Goal: Information Seeking & Learning: Understand process/instructions

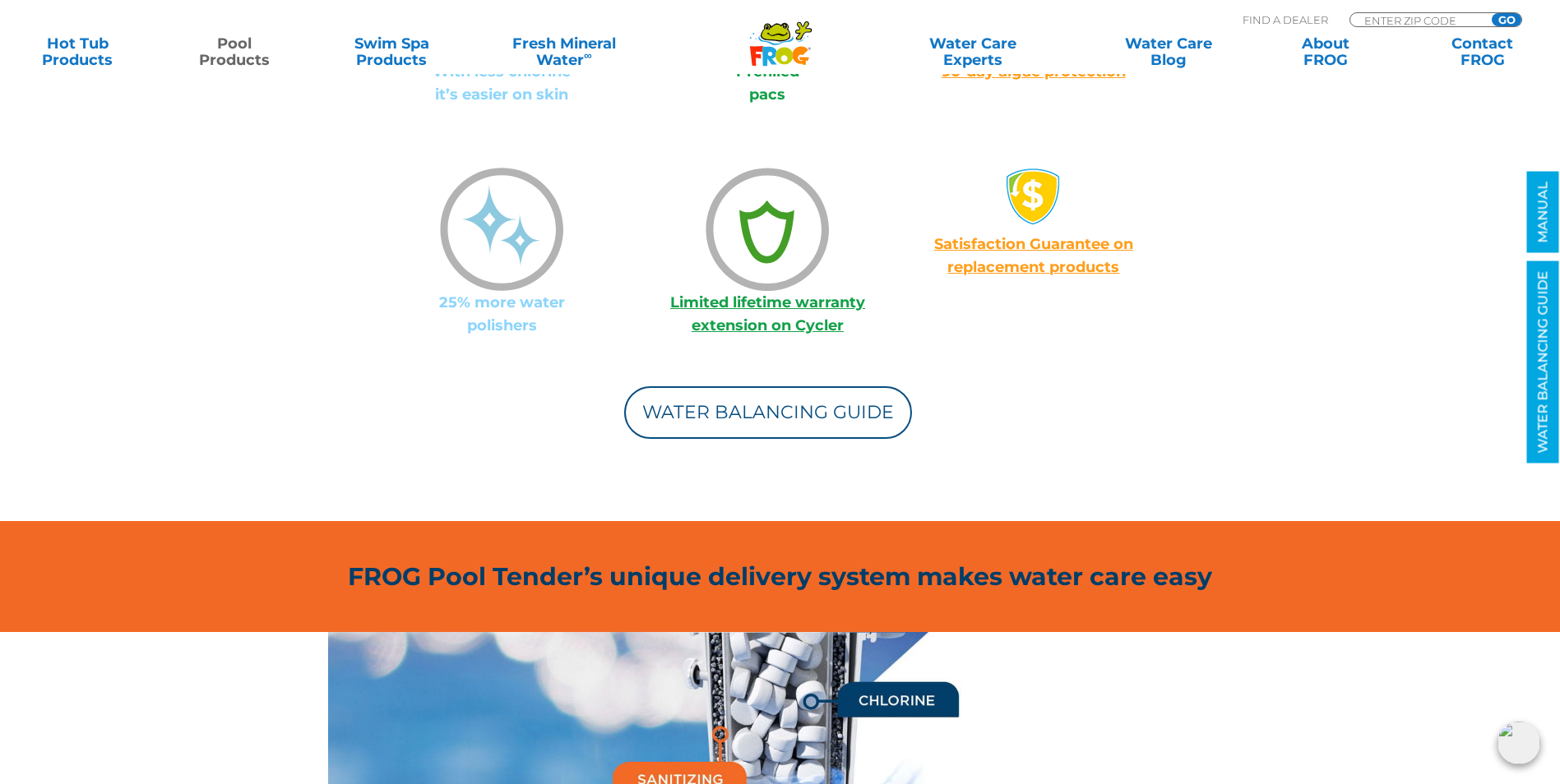
scroll to position [1641, 0]
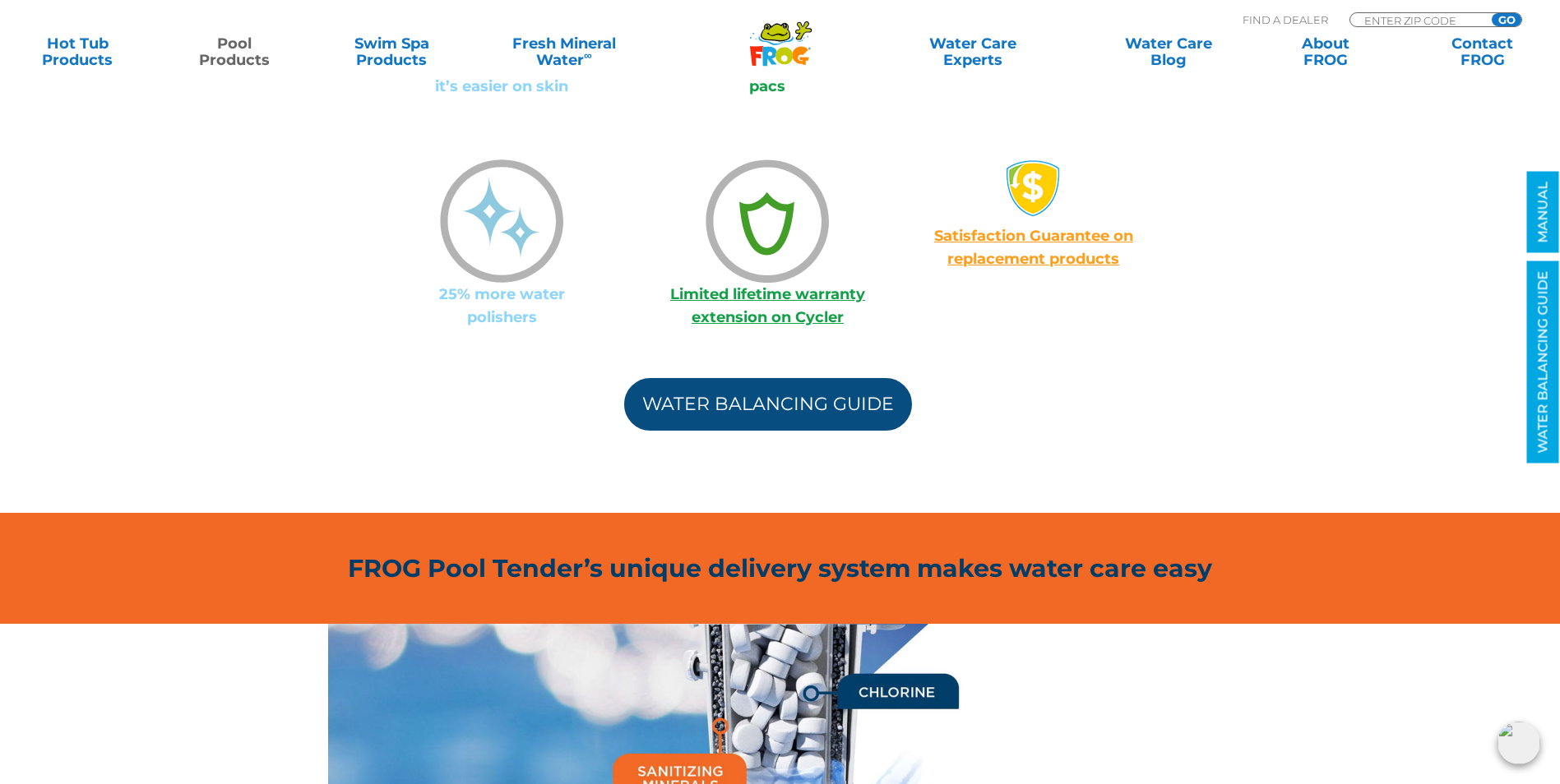
click at [821, 402] on link "Water Balancing Guide" at bounding box center [768, 405] width 288 height 53
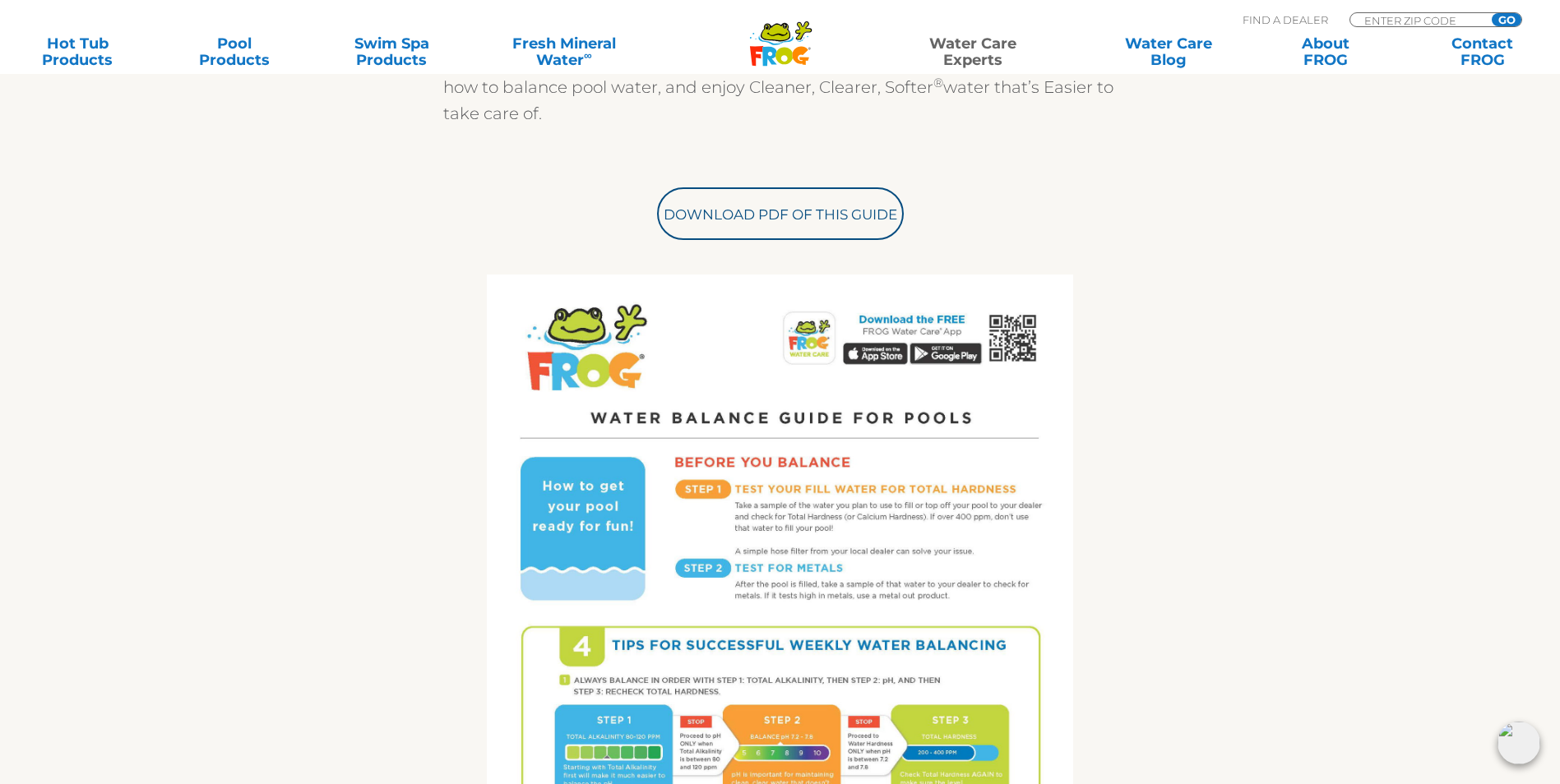
scroll to position [634, 0]
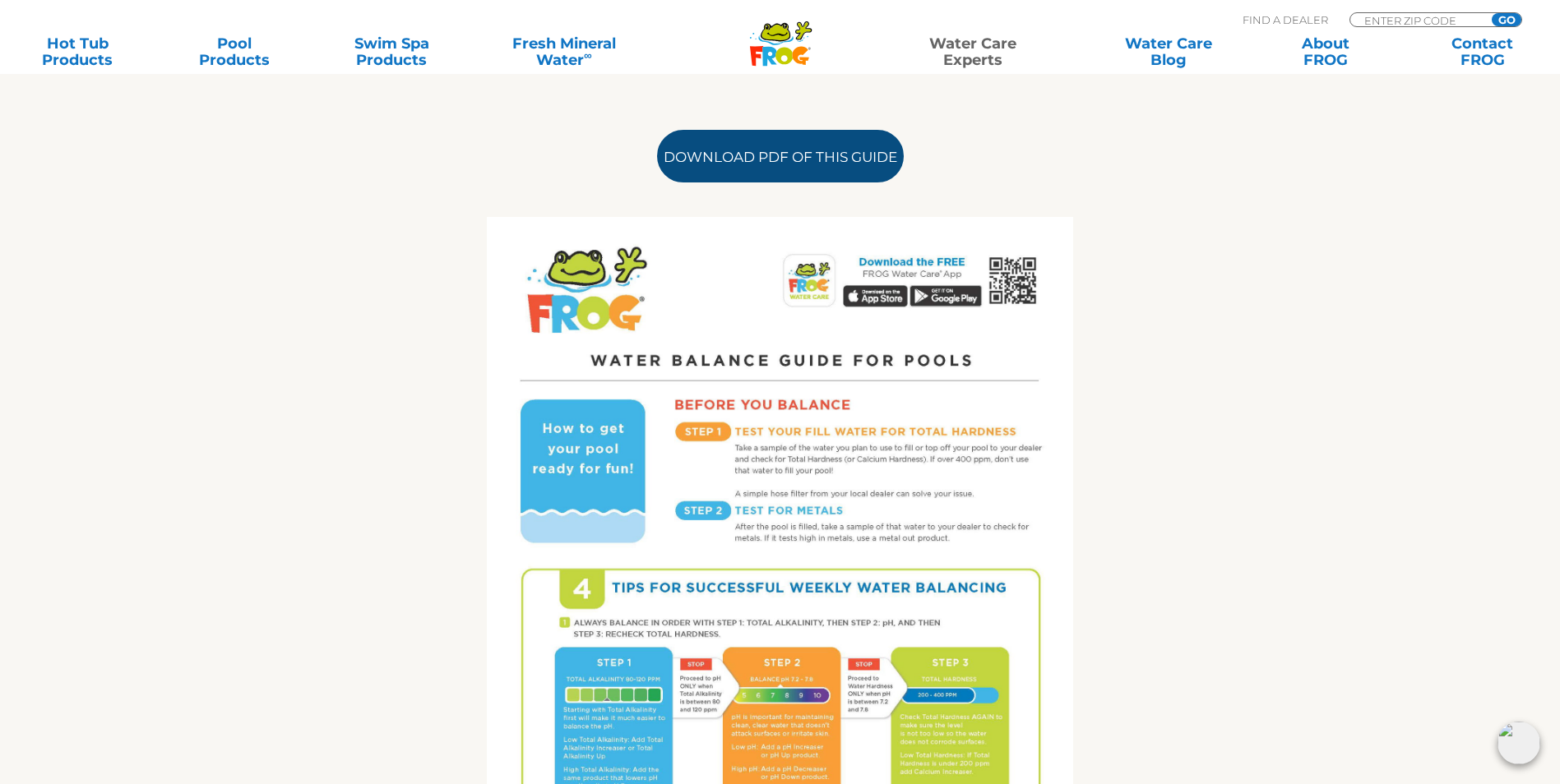
click at [833, 176] on link "Download PDF of this Guide" at bounding box center [780, 157] width 246 height 53
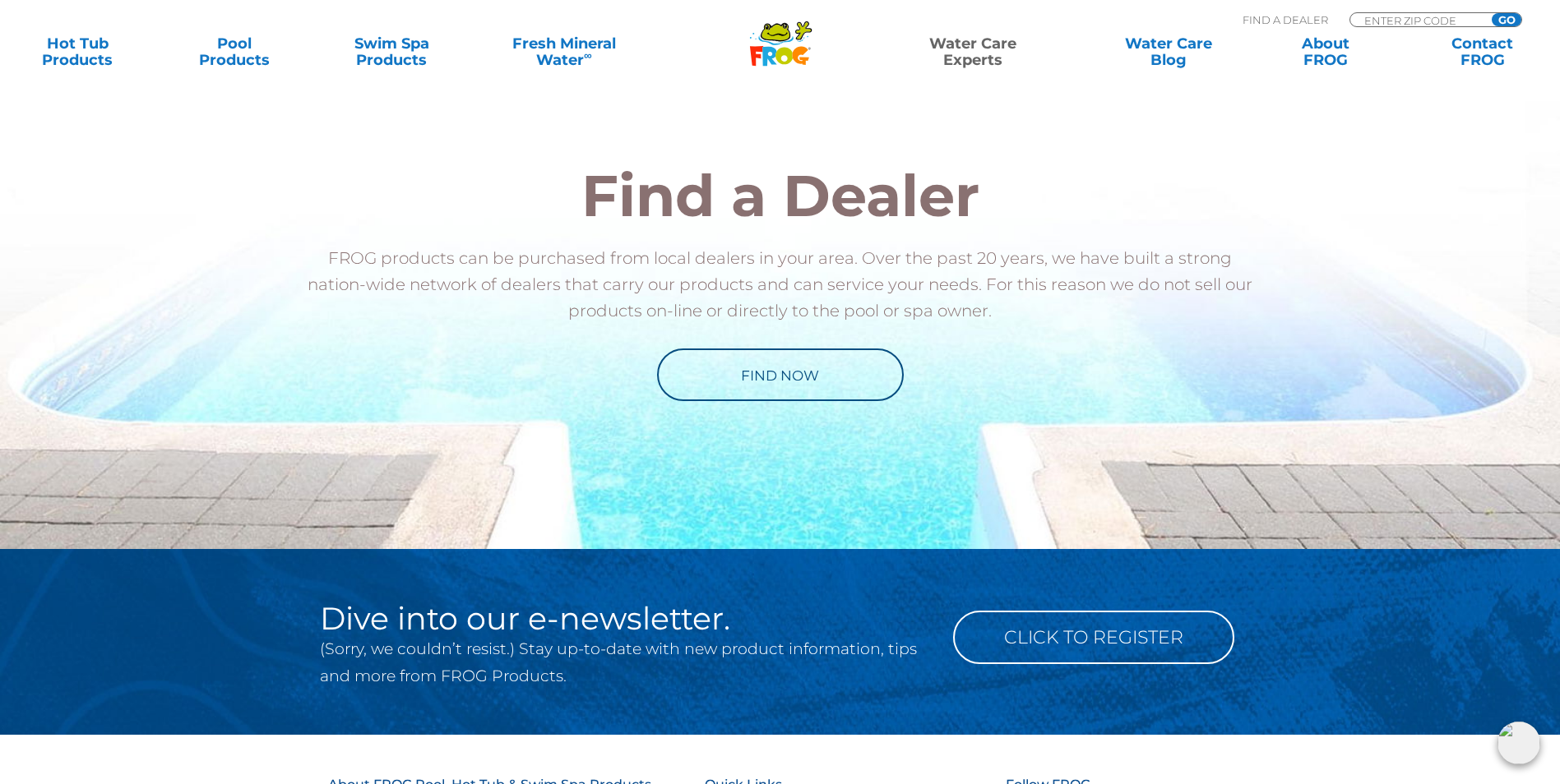
scroll to position [1620, 0]
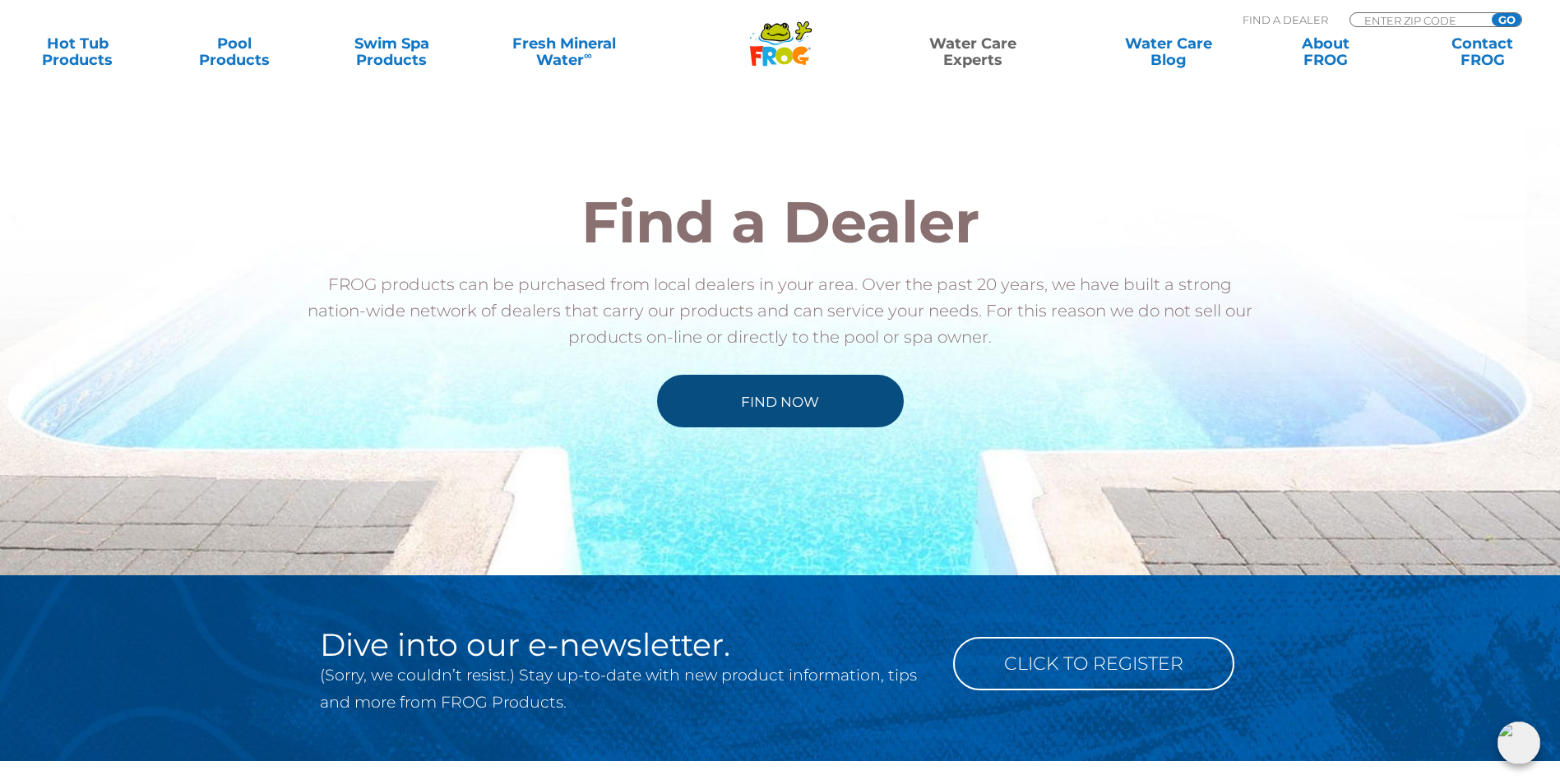
click at [822, 407] on link "Find Now" at bounding box center [780, 401] width 246 height 53
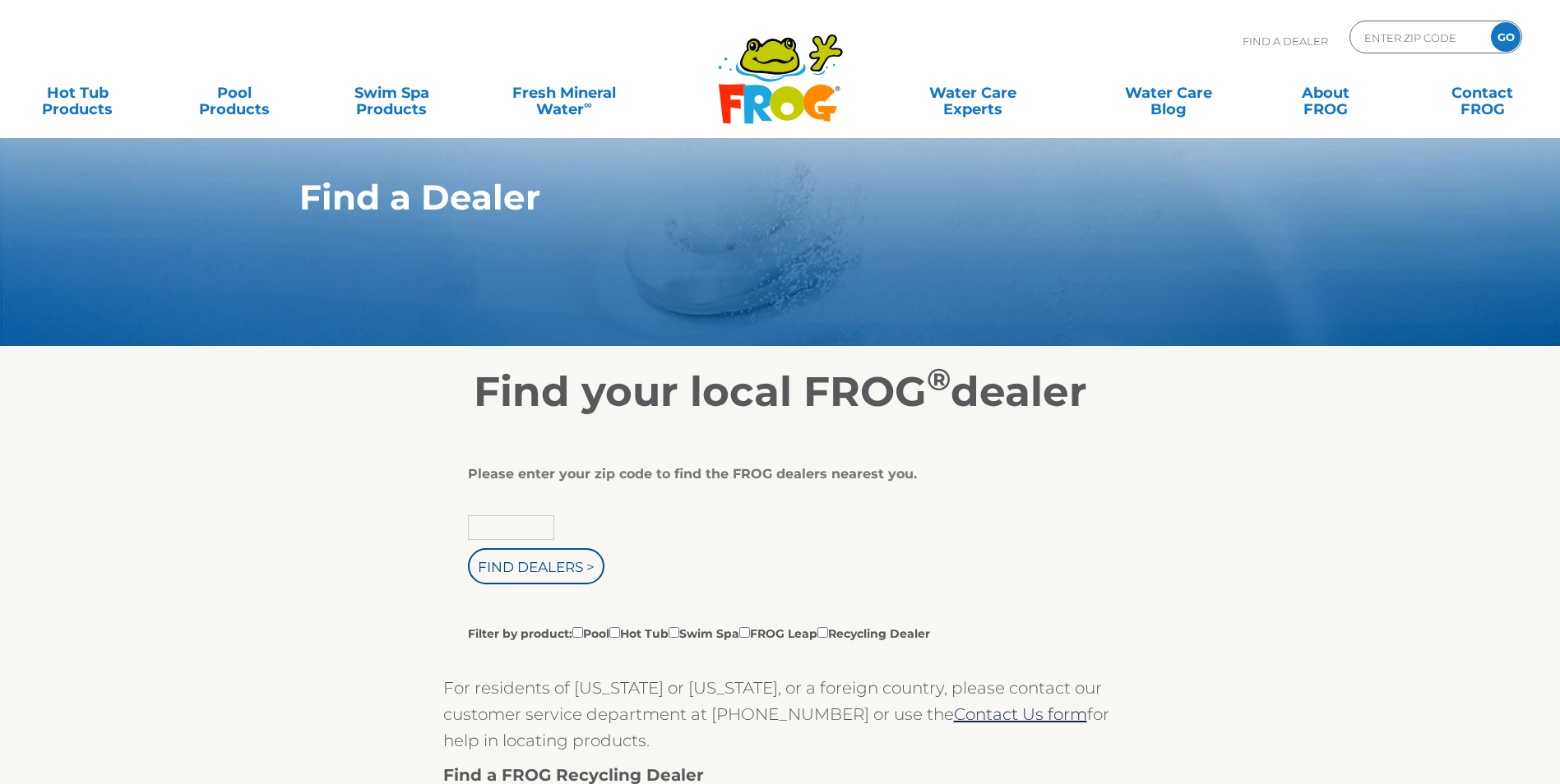
click at [497, 533] on input "text" at bounding box center [511, 527] width 87 height 24
type input "70117"
click at [555, 571] on input "Find Dealers >" at bounding box center [536, 566] width 136 height 36
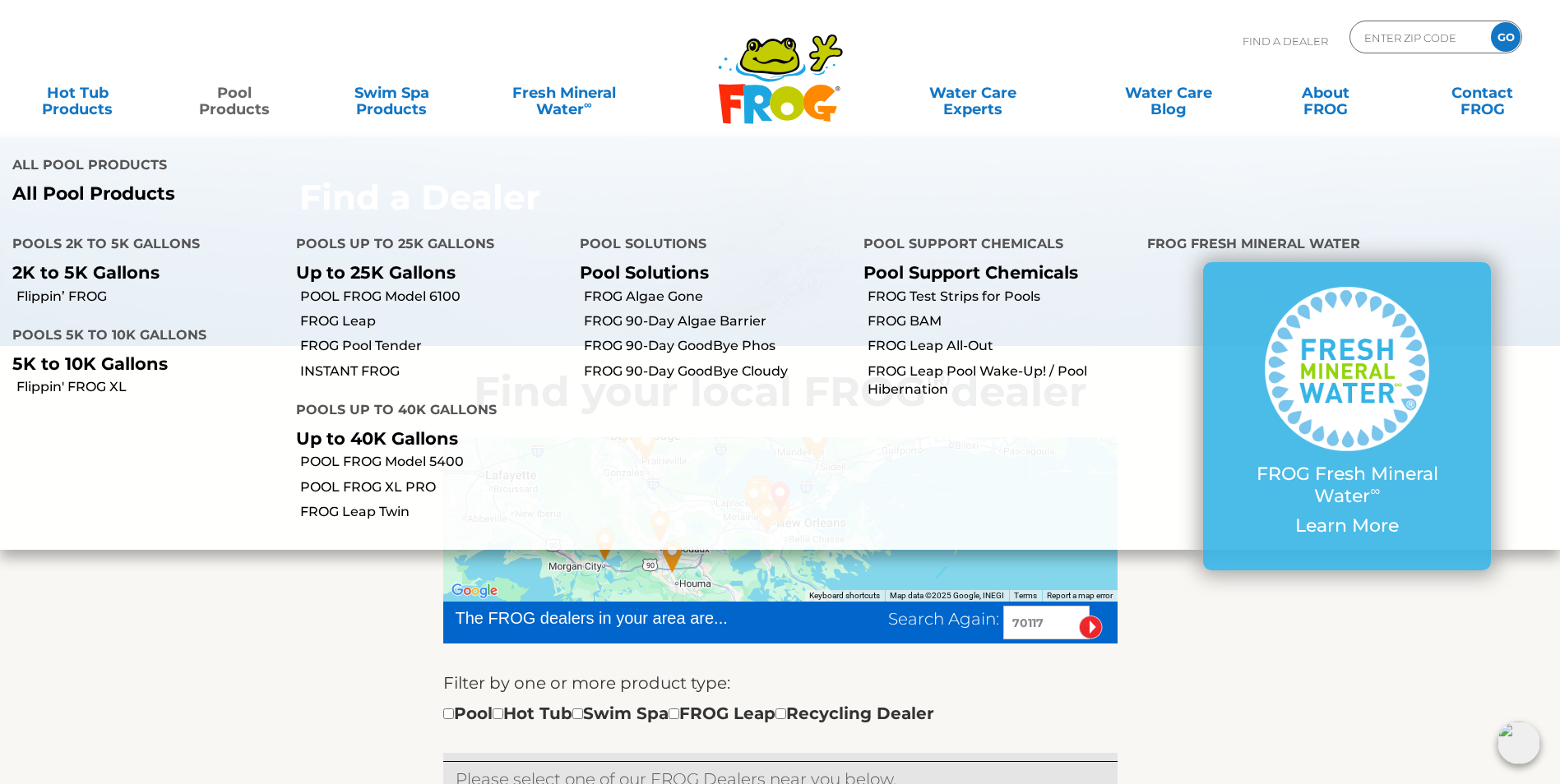
click at [236, 97] on link "Pool Products" at bounding box center [235, 93] width 123 height 33
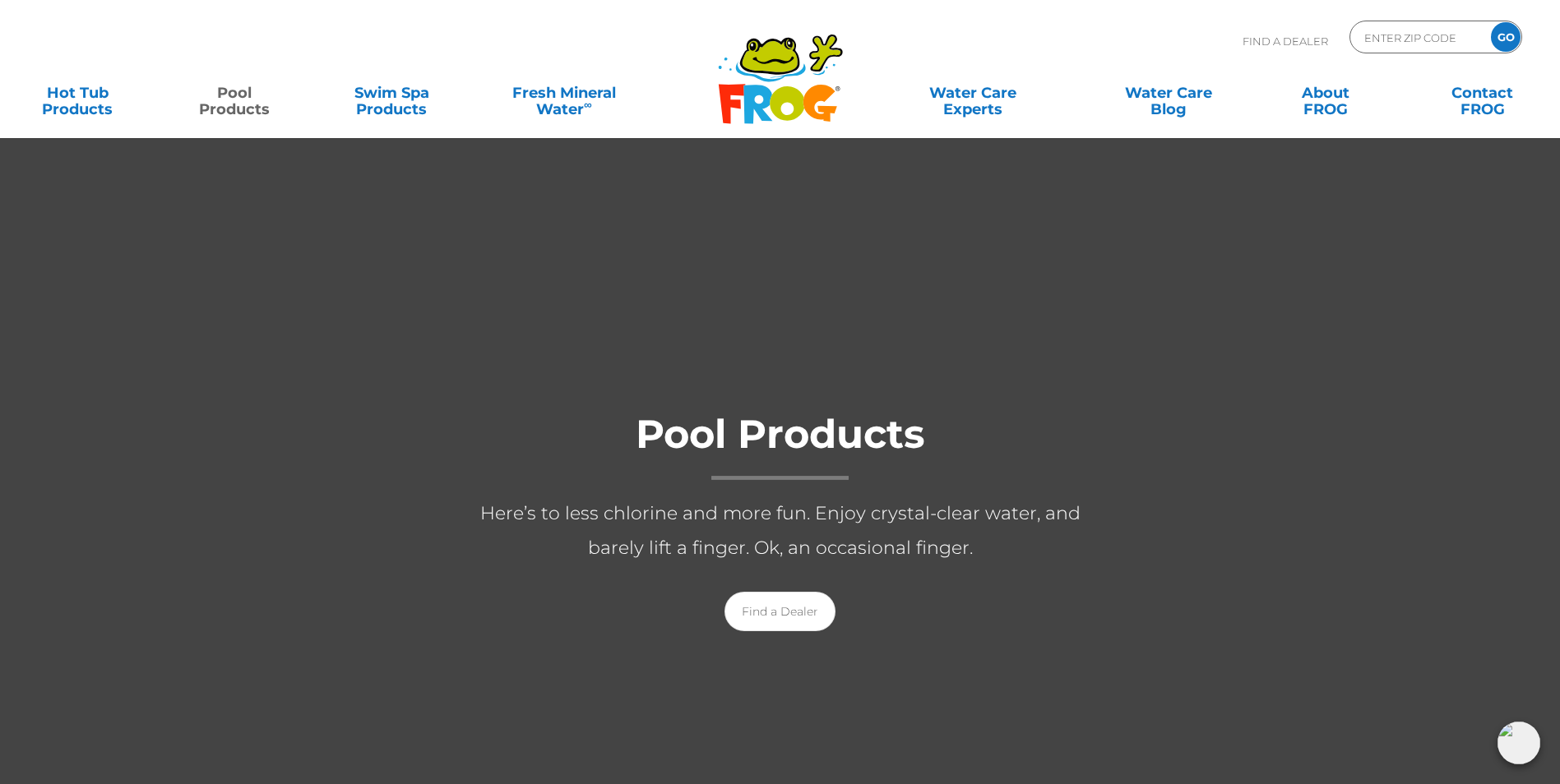
click at [791, 94] on icon at bounding box center [786, 103] width 34 height 34
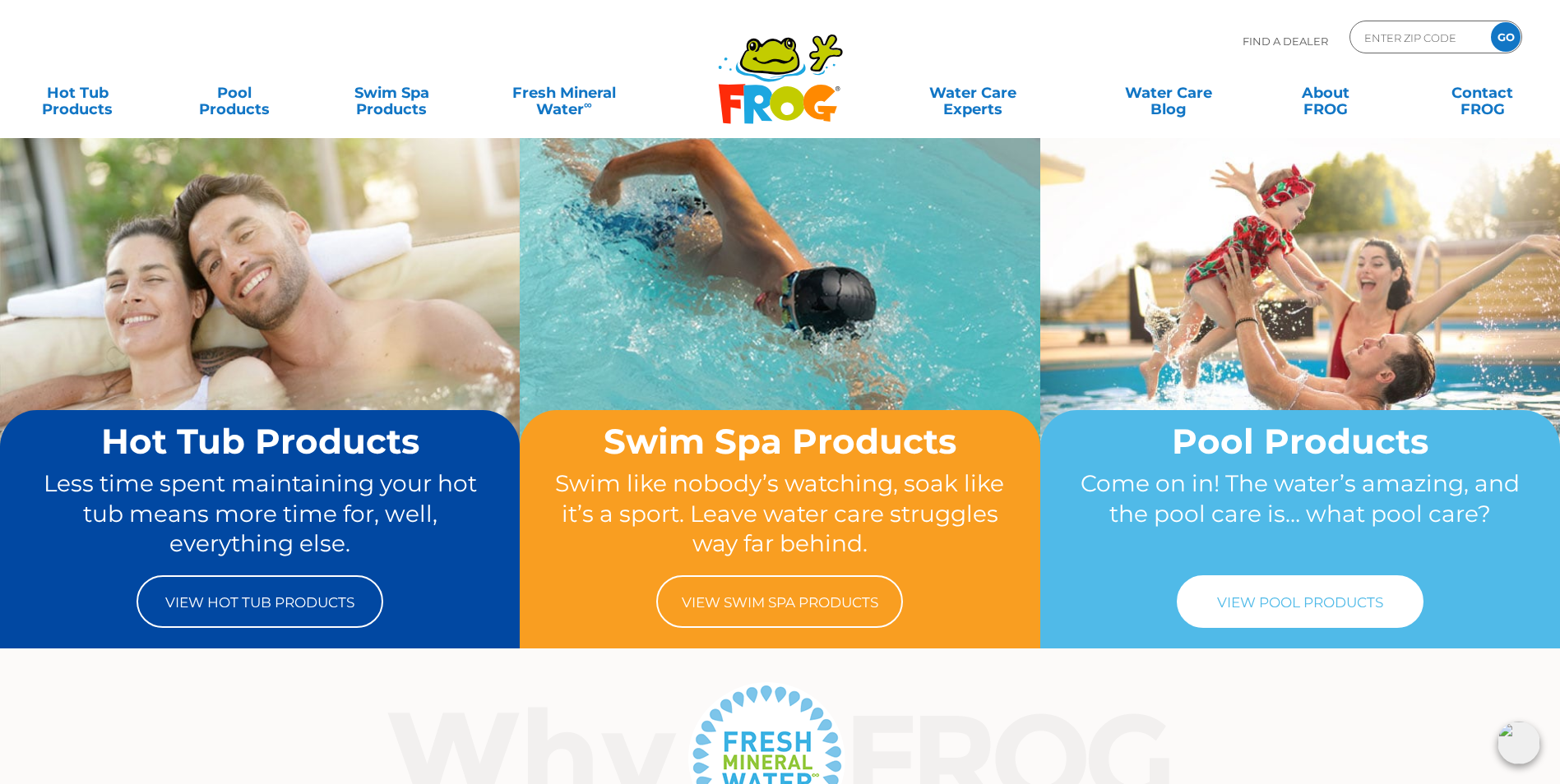
click at [1316, 603] on link "View Pool Products" at bounding box center [1299, 601] width 246 height 53
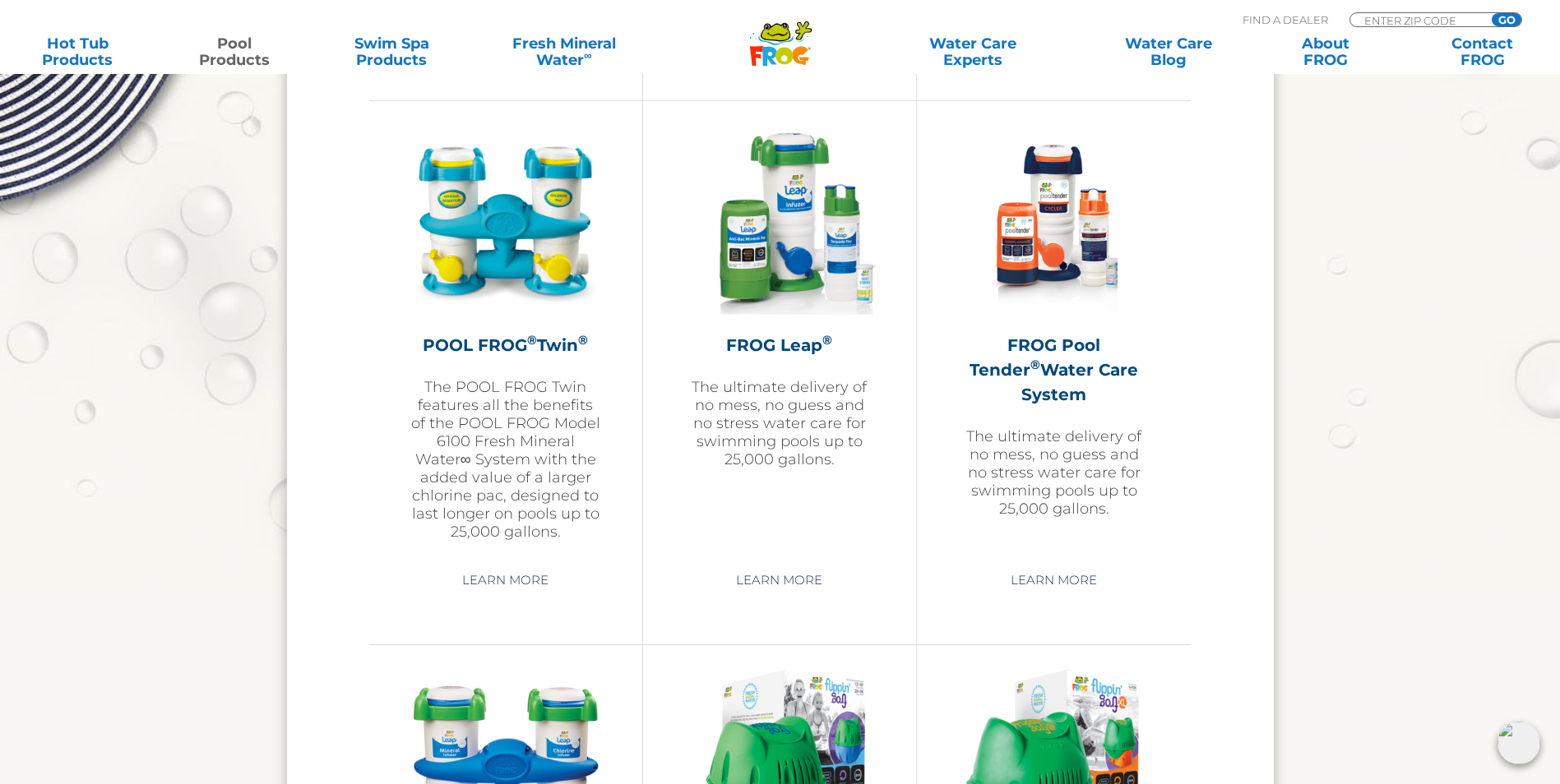
scroll to position [2923, 0]
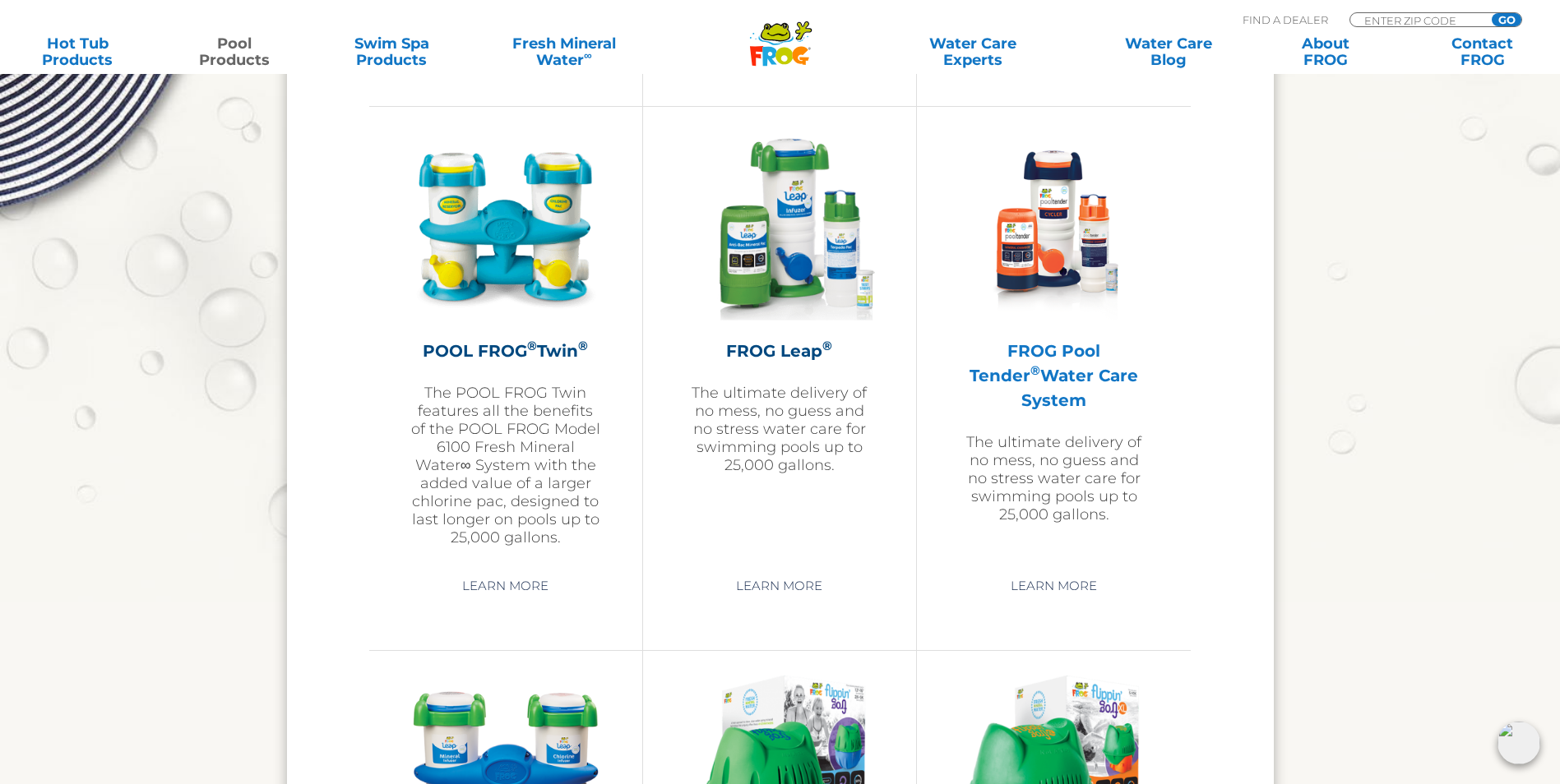
click at [1091, 352] on h2 "FROG Pool Tender ® Water Care System" at bounding box center [1053, 375] width 192 height 74
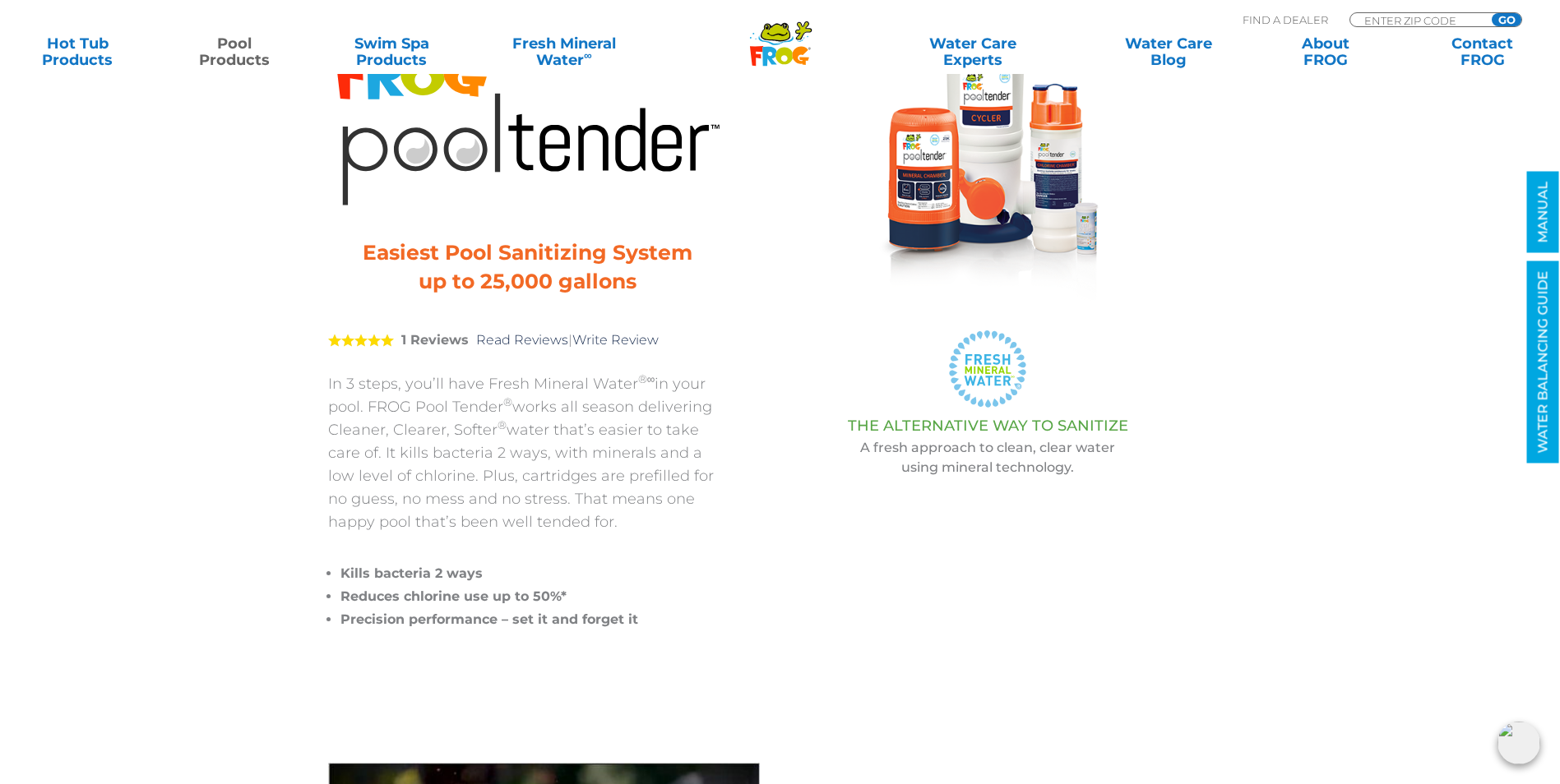
scroll to position [217, 0]
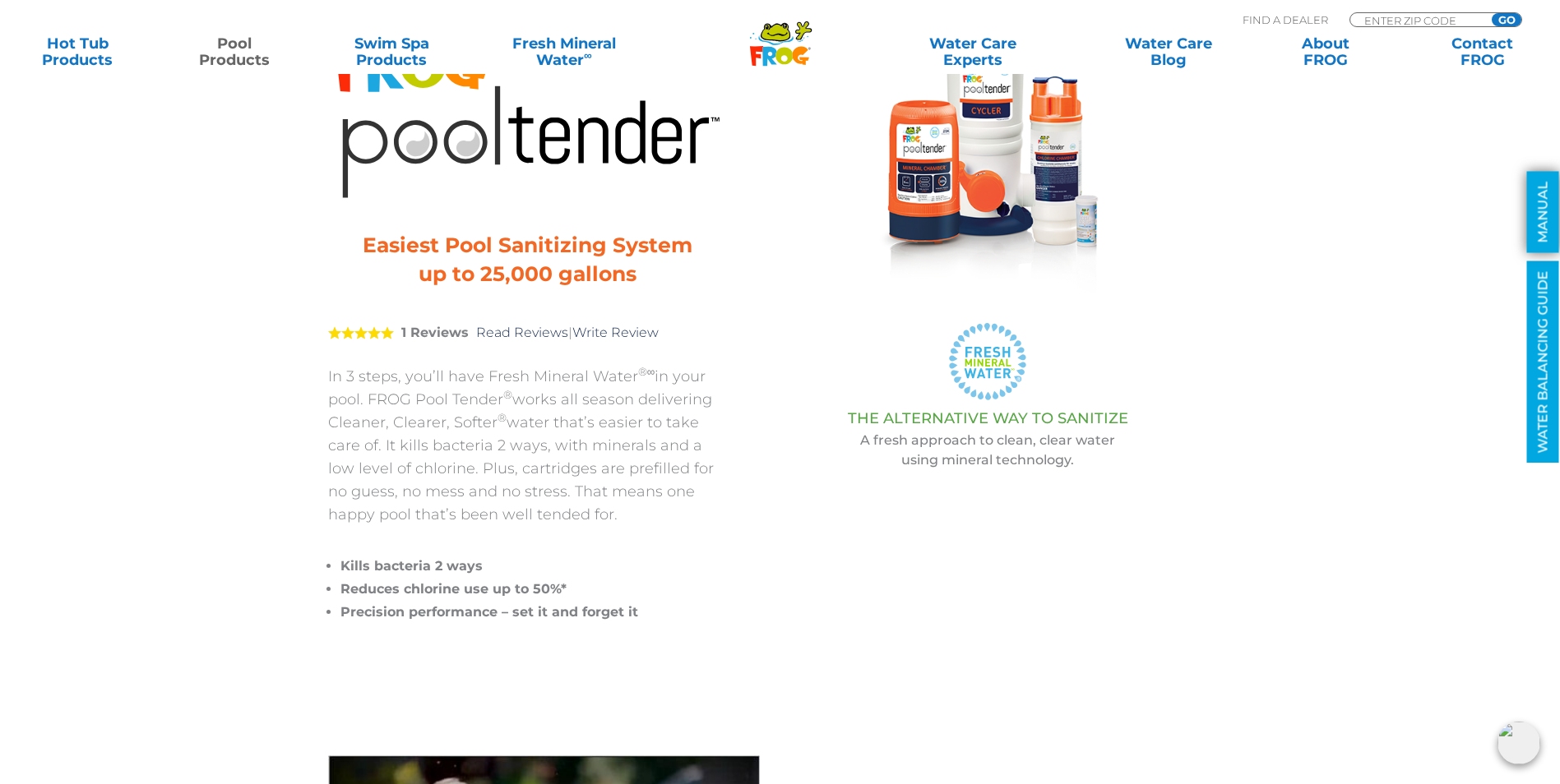
click at [1541, 216] on link "MANUAL" at bounding box center [1542, 213] width 32 height 82
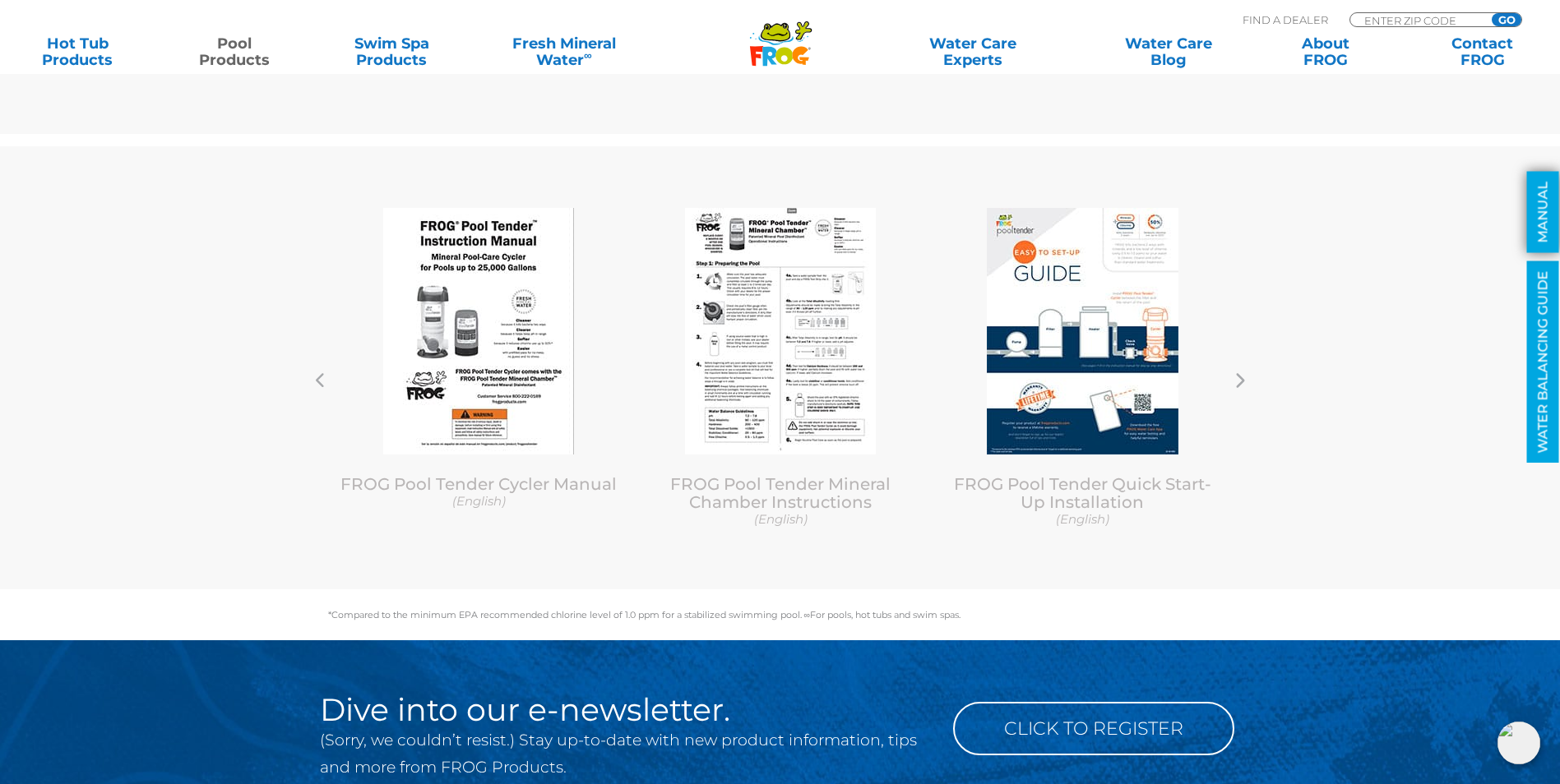
scroll to position [5676, 0]
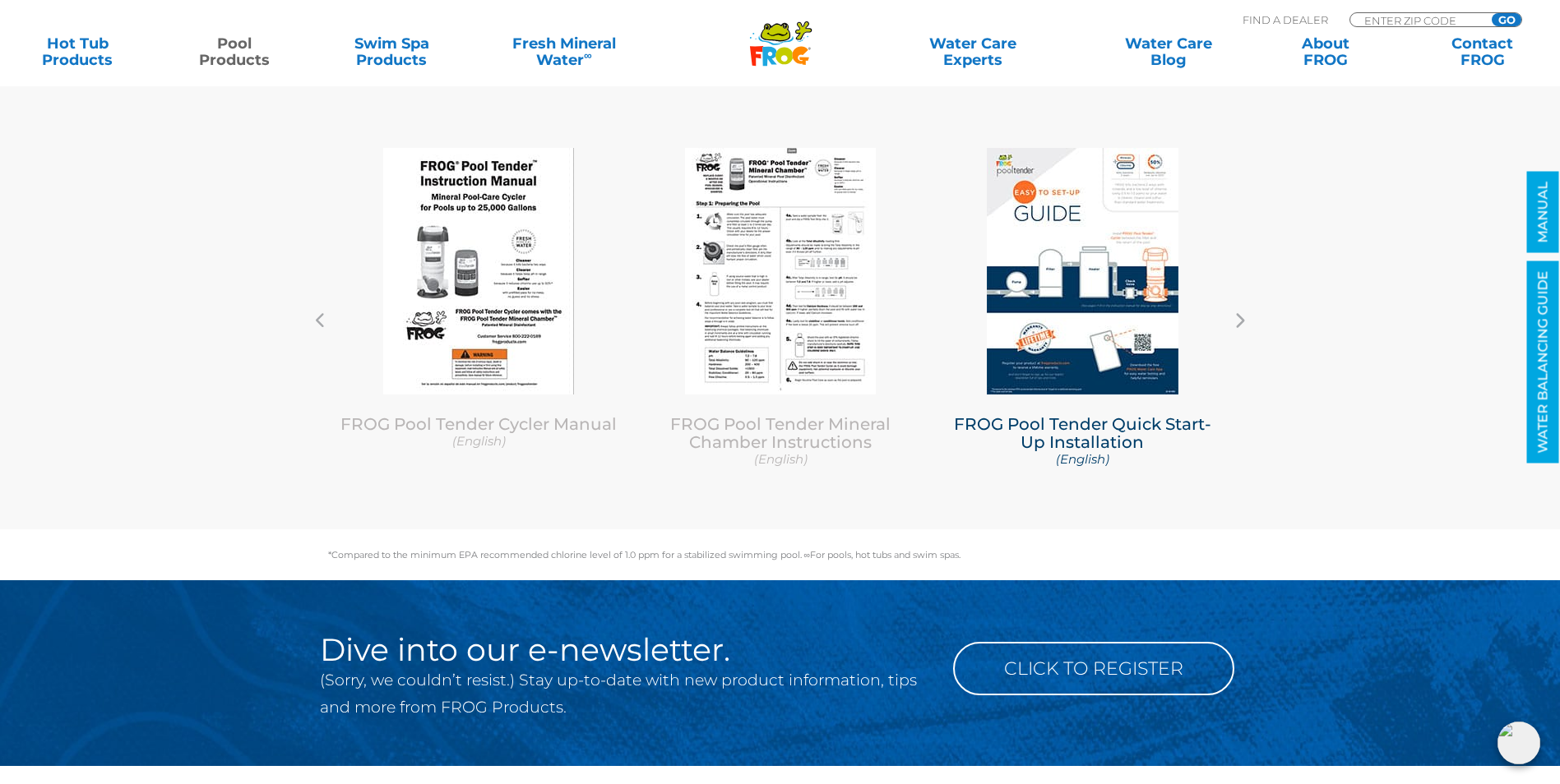
click at [1086, 312] on img at bounding box center [1082, 270] width 192 height 246
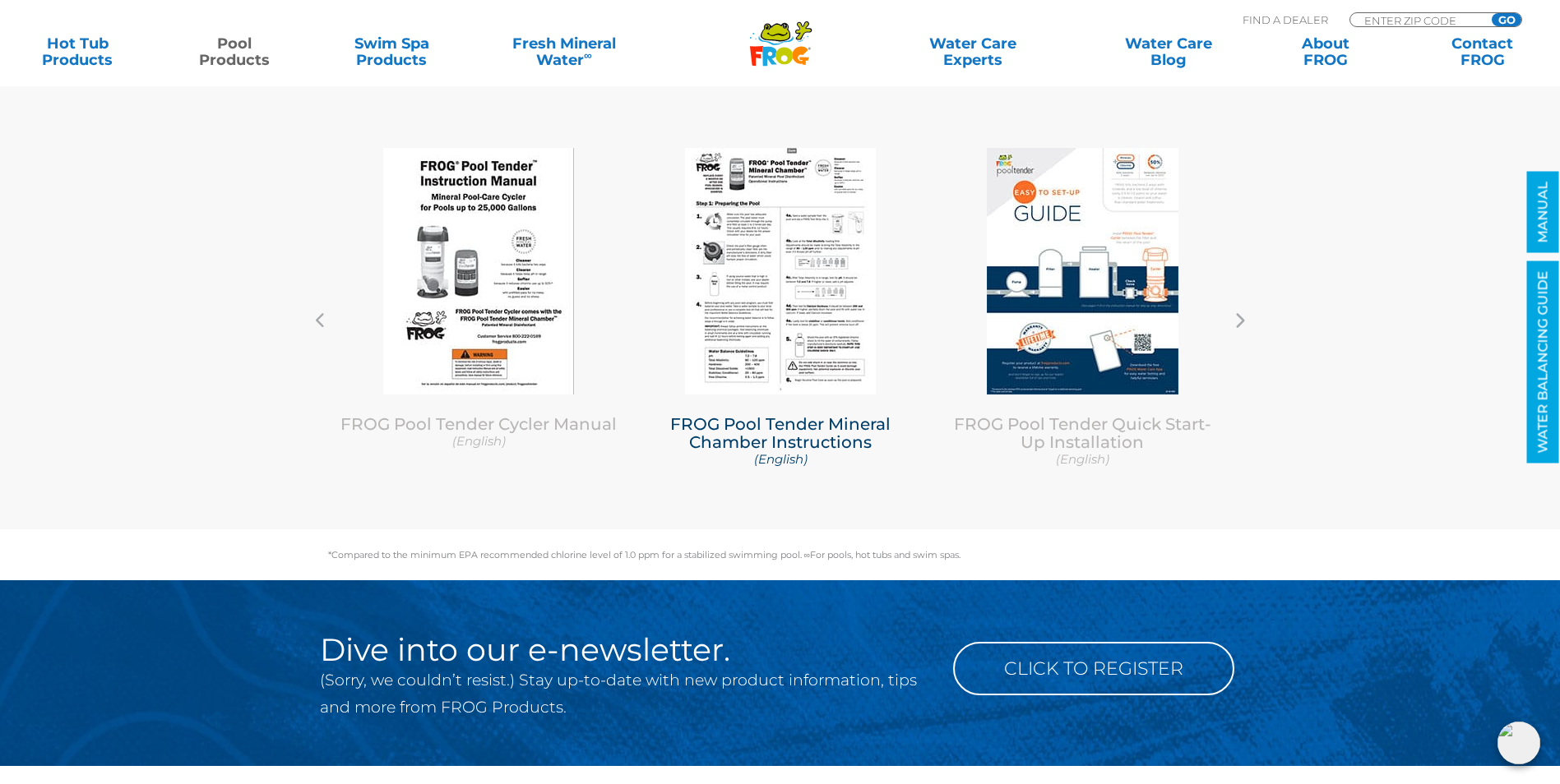
click at [789, 280] on img at bounding box center [780, 270] width 191 height 246
